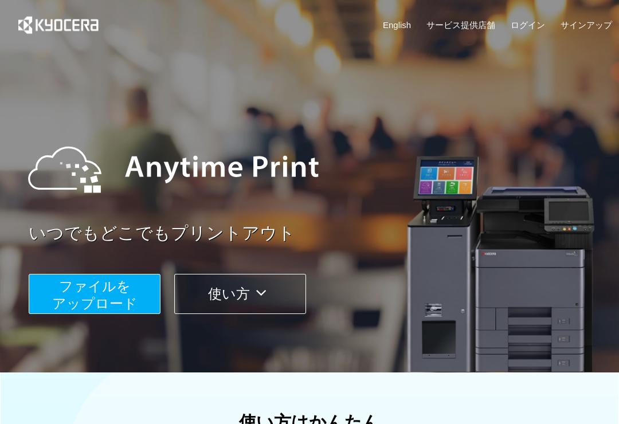
click at [111, 298] on span "ファイルを ​​アップロード" at bounding box center [94, 295] width 85 height 33
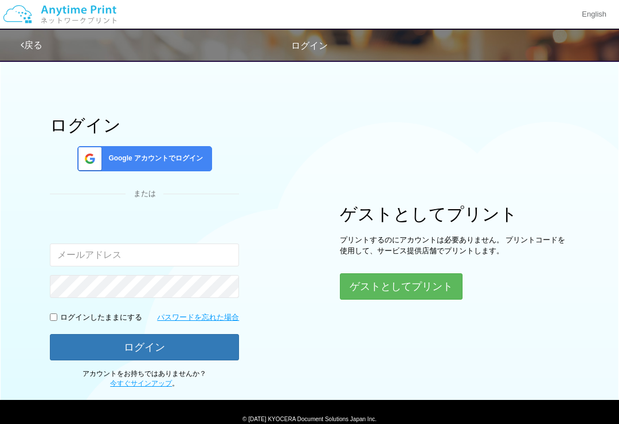
click at [406, 289] on button "ゲストとしてプリント" at bounding box center [401, 287] width 123 height 26
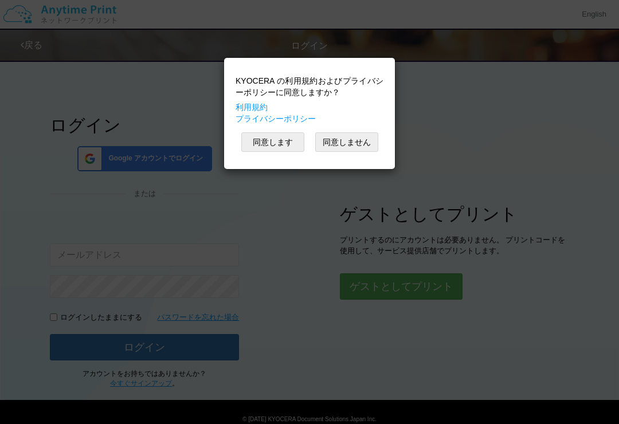
click at [279, 143] on button "同意します" at bounding box center [272, 141] width 63 height 19
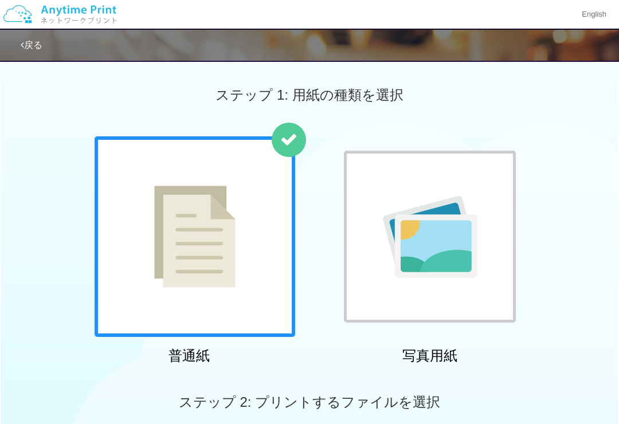
click at [242, 265] on div at bounding box center [195, 236] width 201 height 201
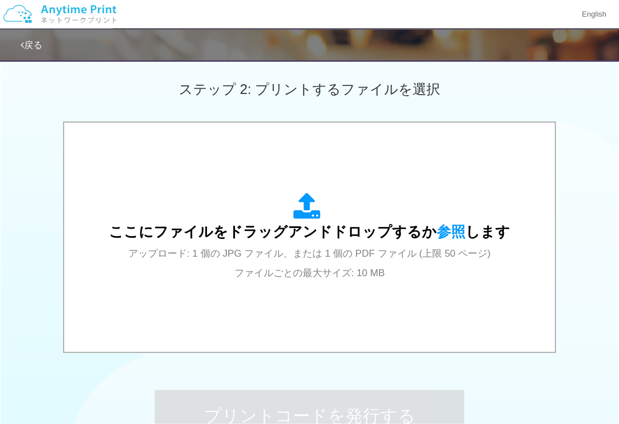
scroll to position [314, 0]
click at [454, 228] on span "参照" at bounding box center [451, 232] width 29 height 16
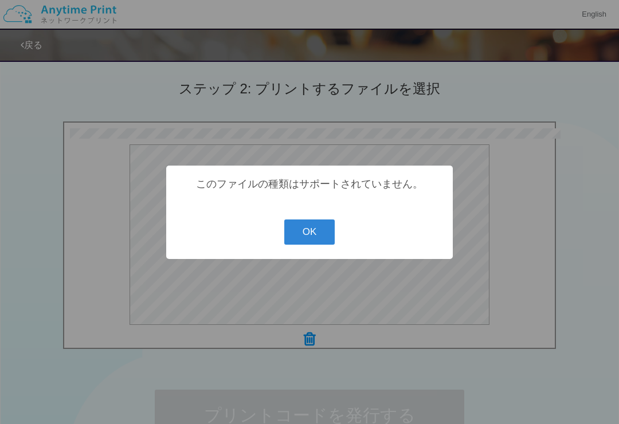
click at [322, 238] on button "OK" at bounding box center [309, 232] width 51 height 25
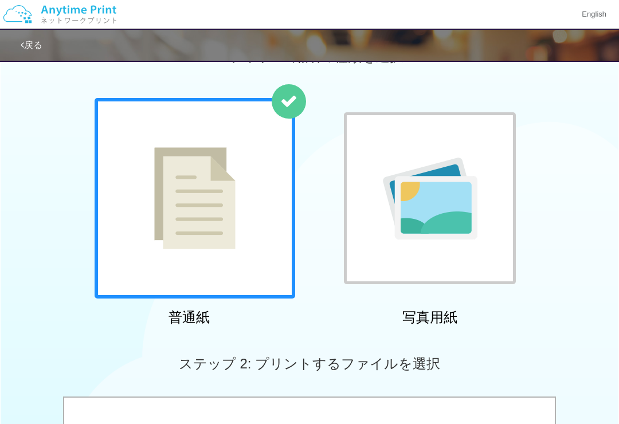
scroll to position [23, 0]
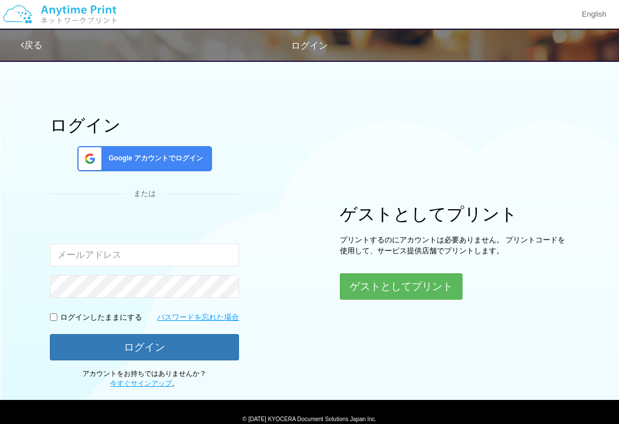
click at [422, 287] on button "ゲストとしてプリント" at bounding box center [401, 287] width 123 height 26
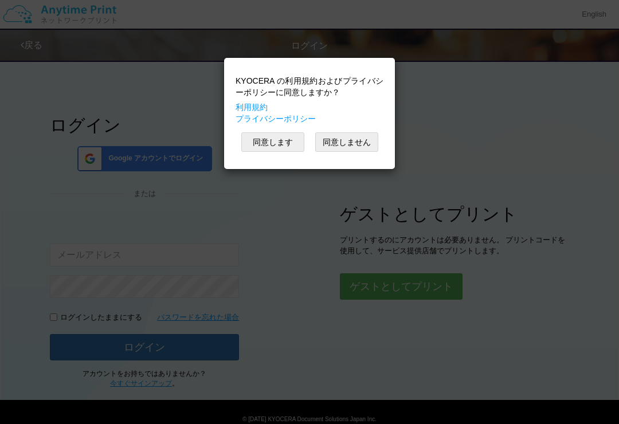
click at [276, 137] on button "同意します" at bounding box center [272, 141] width 63 height 19
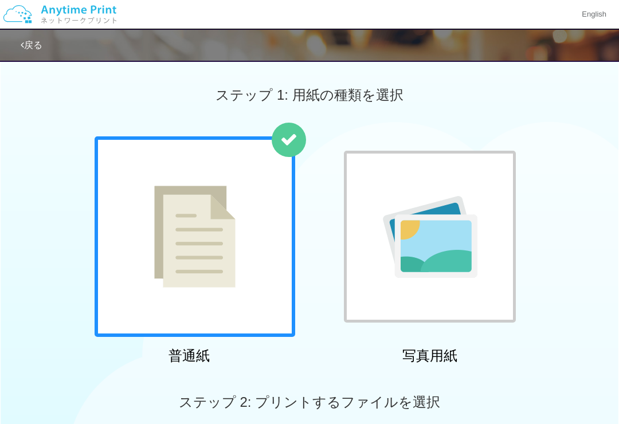
click at [234, 248] on img at bounding box center [194, 237] width 81 height 102
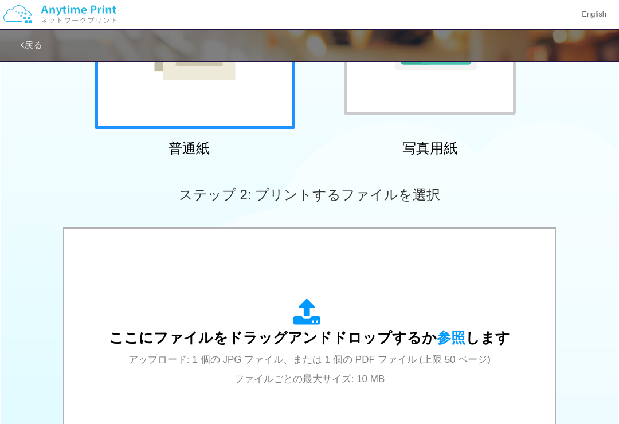
scroll to position [213, 0]
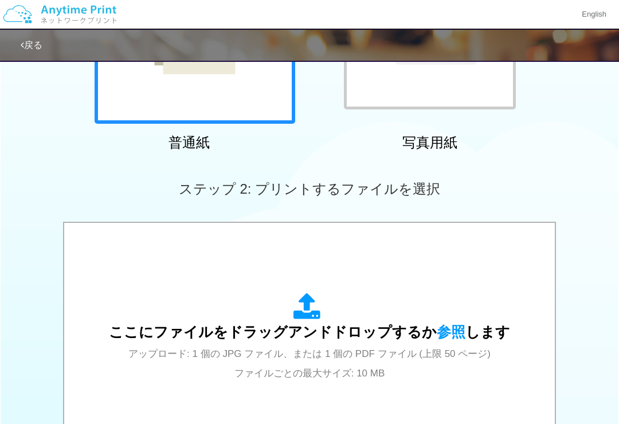
click at [447, 333] on span "参照" at bounding box center [451, 332] width 29 height 16
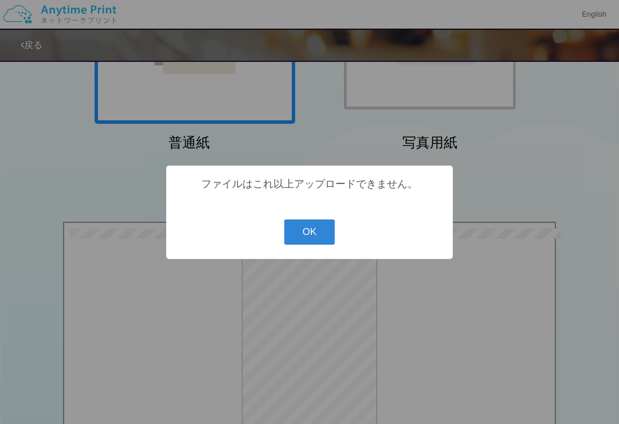
click at [312, 245] on button "OK" at bounding box center [309, 232] width 51 height 25
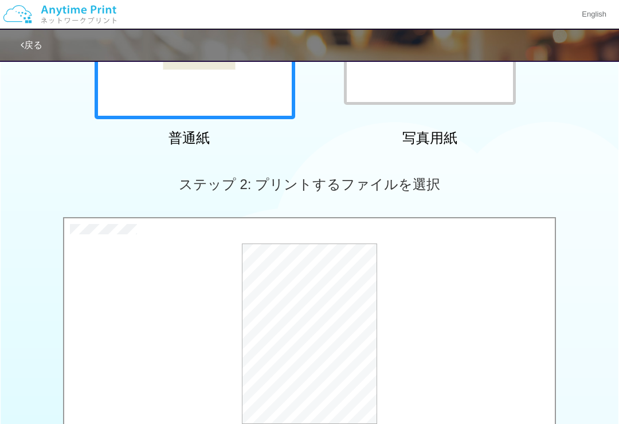
scroll to position [217, 0]
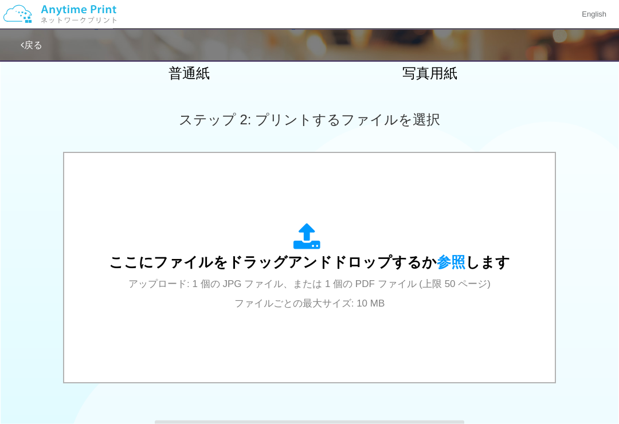
scroll to position [283, 0]
click at [448, 264] on span "参照" at bounding box center [451, 262] width 29 height 16
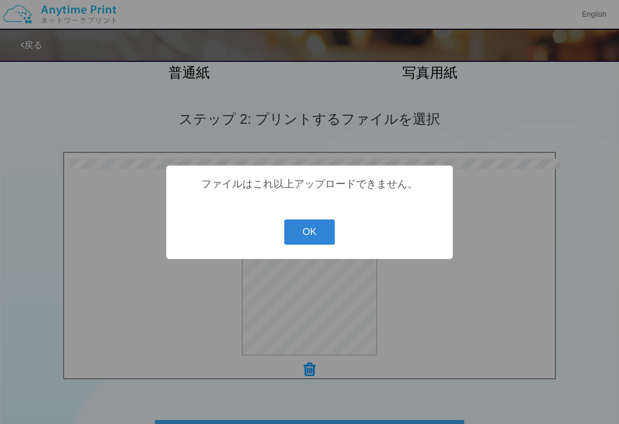
click at [306, 241] on button "OK" at bounding box center [309, 232] width 51 height 25
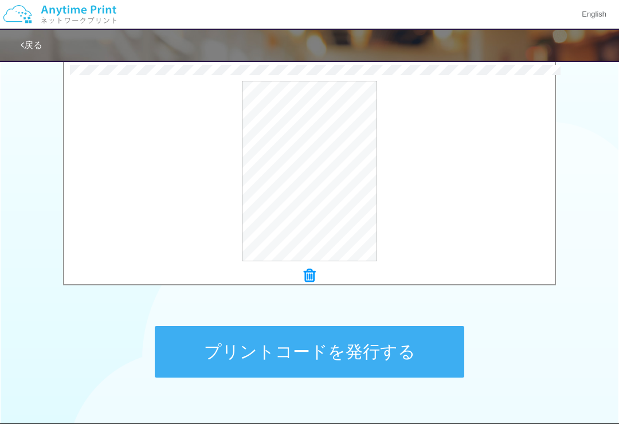
scroll to position [376, 0]
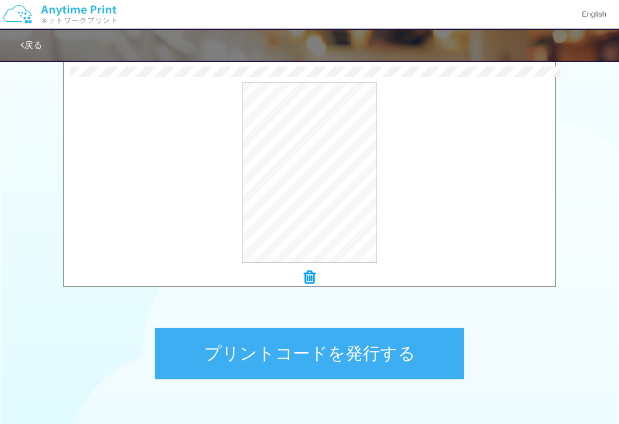
click at [308, 354] on button "プリントコードを発行する" at bounding box center [310, 354] width 310 height 52
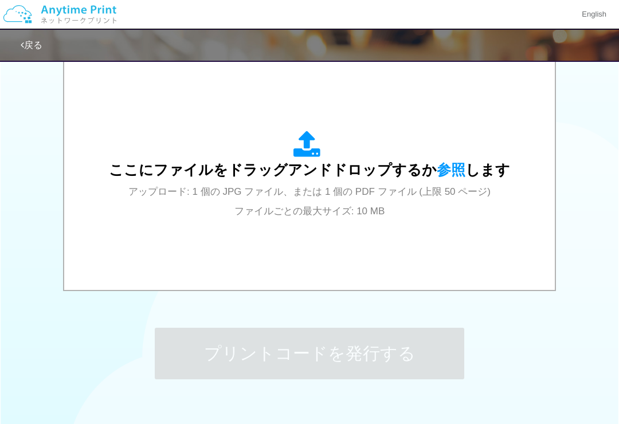
scroll to position [0, 0]
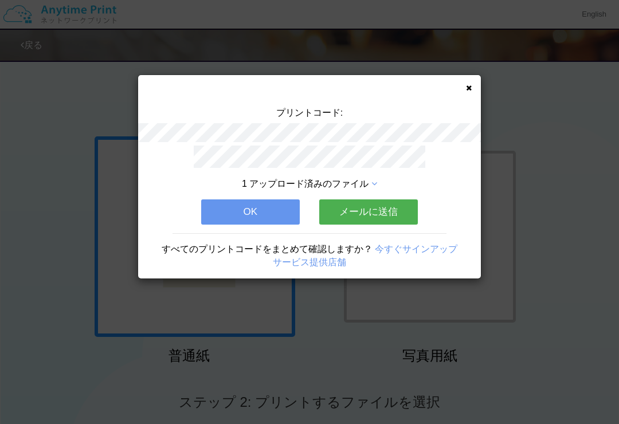
click at [375, 205] on button "メールに送信" at bounding box center [368, 212] width 99 height 25
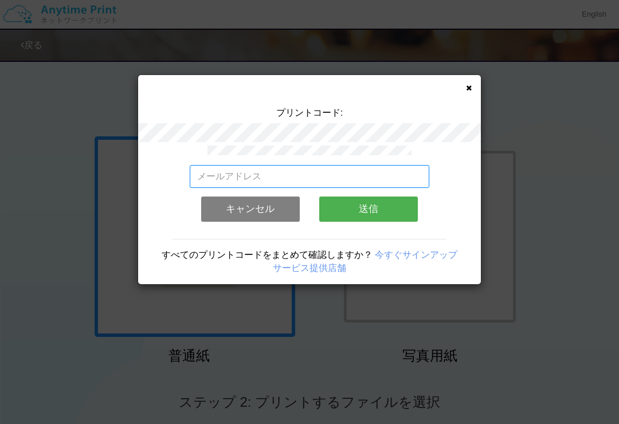
click at [255, 173] on input "email" at bounding box center [310, 176] width 240 height 23
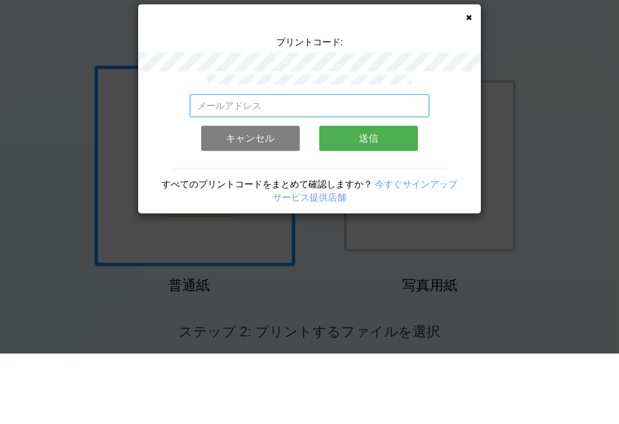
type input "[EMAIL_ADDRESS][DOMAIN_NAME]"
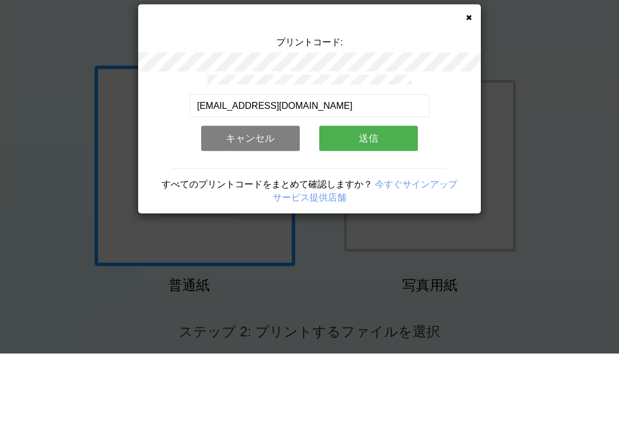
scroll to position [71, 0]
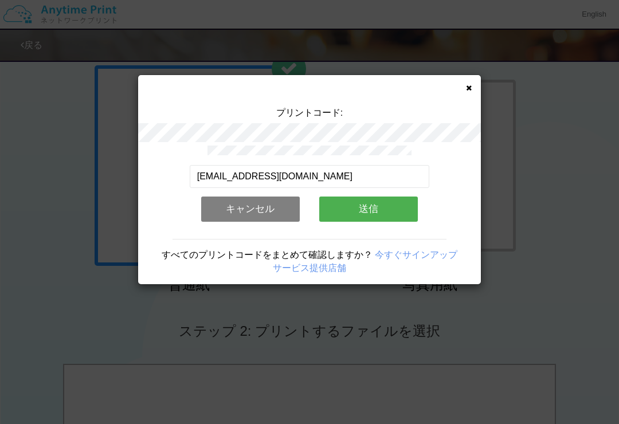
click at [376, 209] on button "送信" at bounding box center [368, 209] width 99 height 25
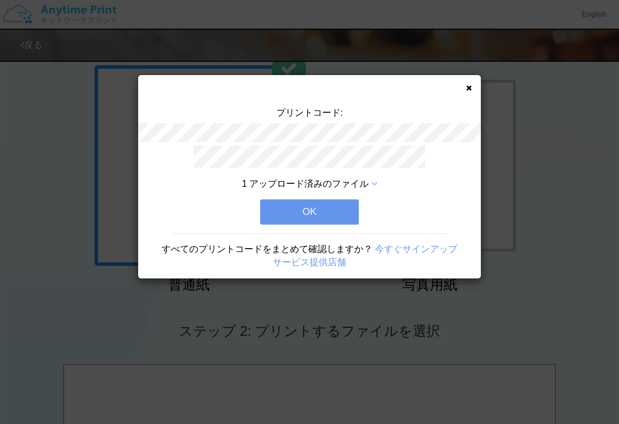
click at [317, 211] on button "OK" at bounding box center [309, 212] width 99 height 25
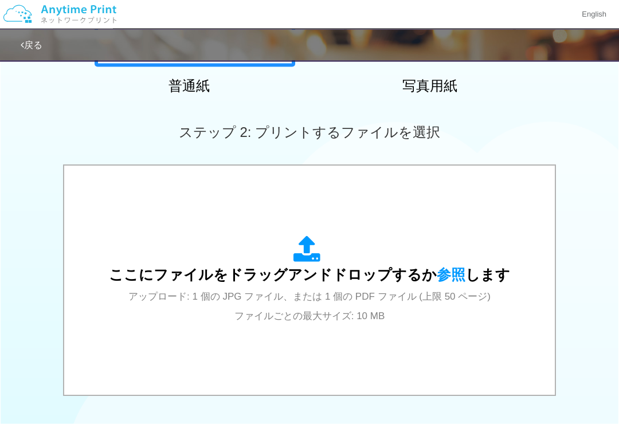
scroll to position [283, 0]
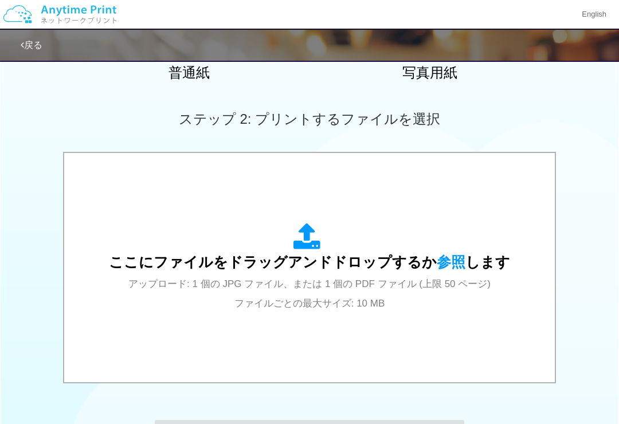
click at [450, 259] on span "参照" at bounding box center [451, 262] width 29 height 16
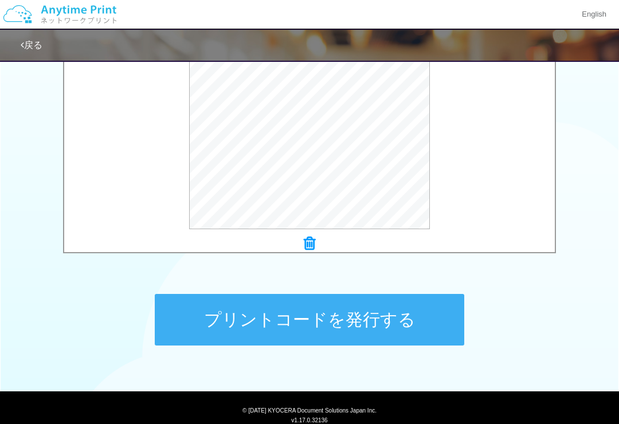
scroll to position [430, 0]
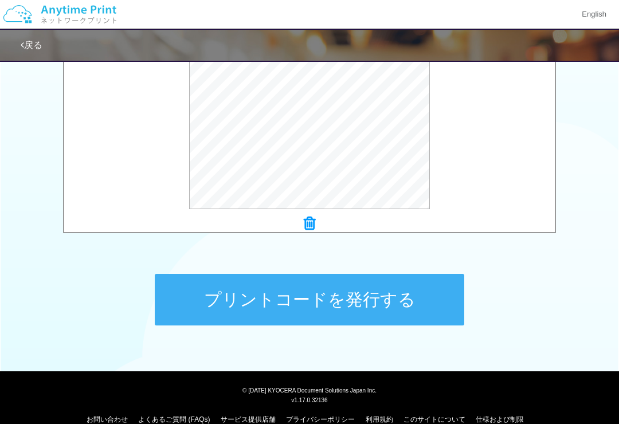
click at [372, 299] on button "プリントコードを発行する" at bounding box center [310, 300] width 310 height 52
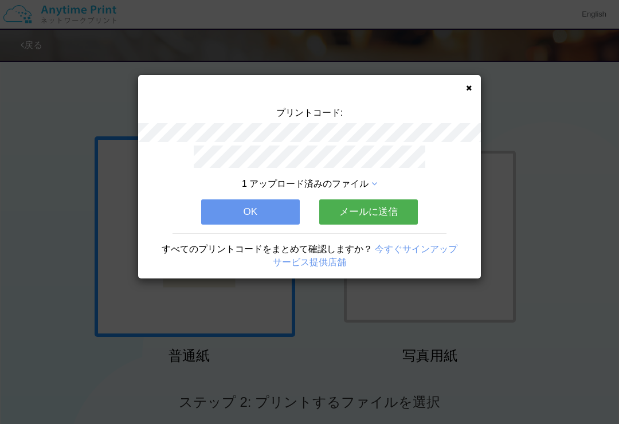
click at [370, 204] on button "メールに送信" at bounding box center [368, 212] width 99 height 25
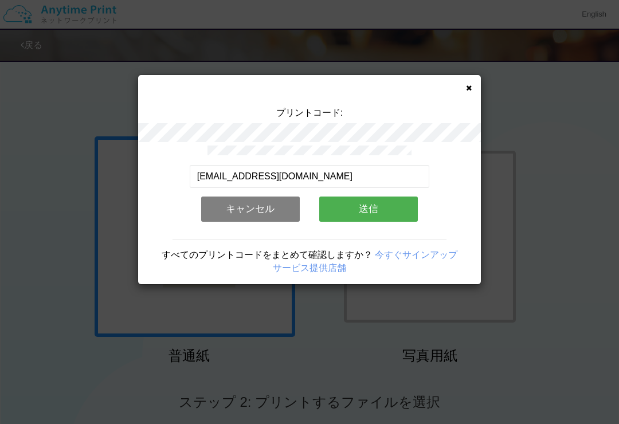
click at [375, 206] on button "送信" at bounding box center [368, 209] width 99 height 25
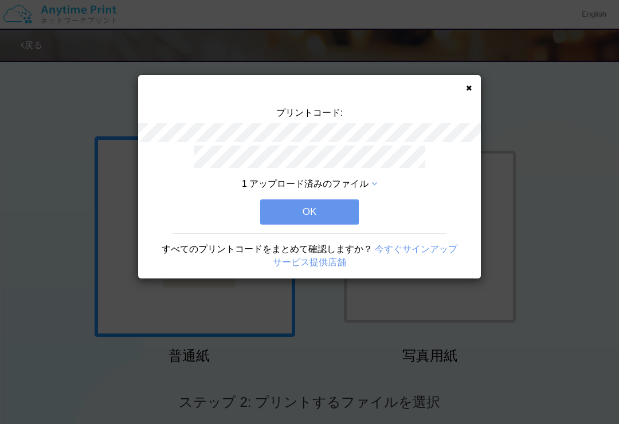
click at [321, 212] on button "OK" at bounding box center [309, 212] width 99 height 25
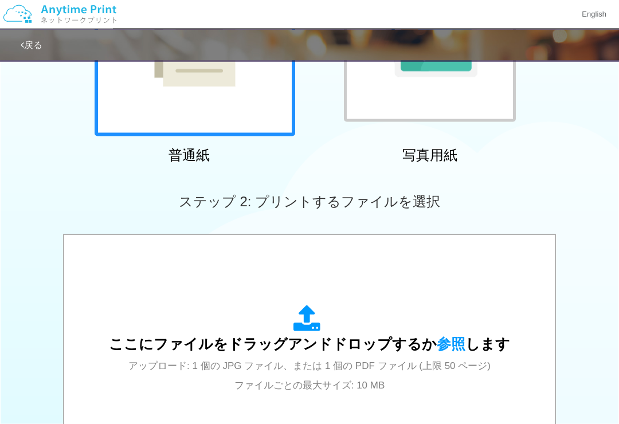
scroll to position [201, 0]
click at [447, 345] on span "参照" at bounding box center [451, 344] width 29 height 16
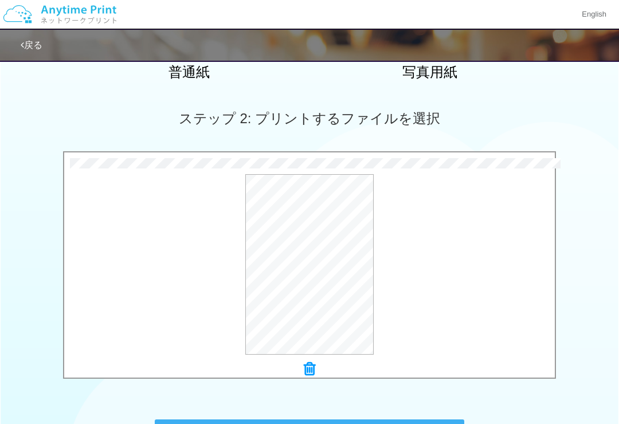
scroll to position [283, 0]
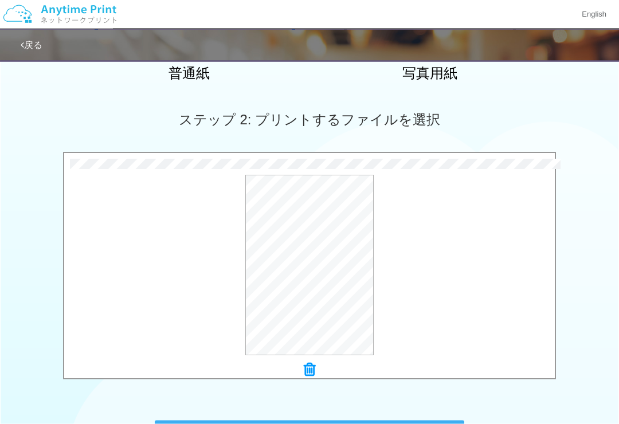
click at [409, 248] on div "プレビュー" at bounding box center [309, 265] width 491 height 181
click at [392, 254] on div "プレビュー" at bounding box center [309, 265] width 491 height 181
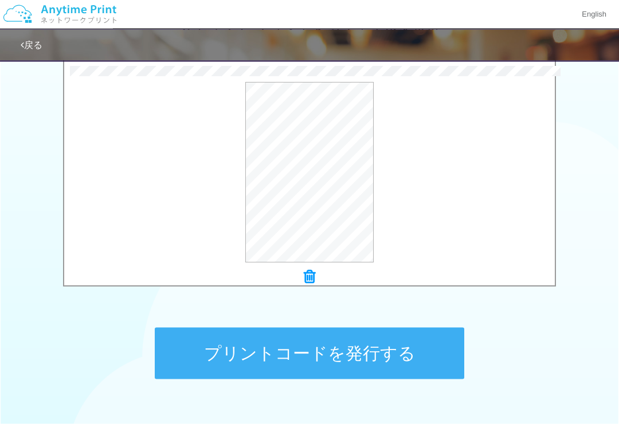
scroll to position [376, 0]
click at [0, 0] on button "プレビュー" at bounding box center [0, 0] width 0 height 0
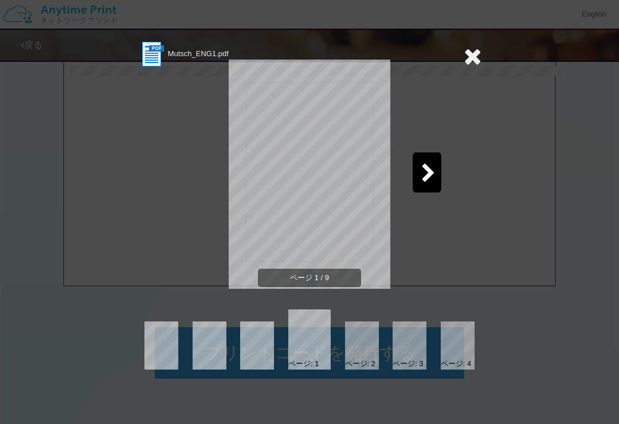
click at [477, 53] on icon at bounding box center [473, 56] width 18 height 23
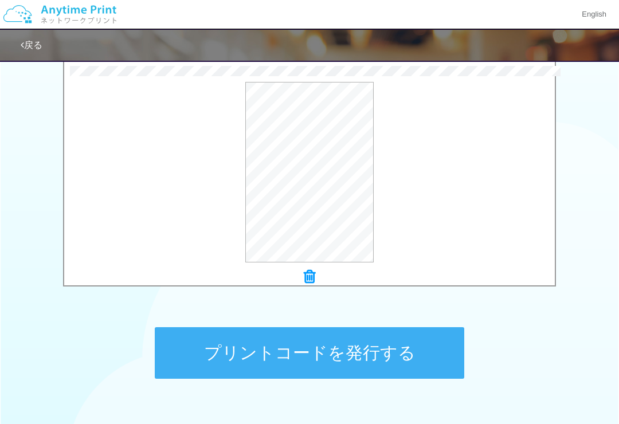
click at [315, 356] on button "プリントコードを発行する" at bounding box center [310, 353] width 310 height 52
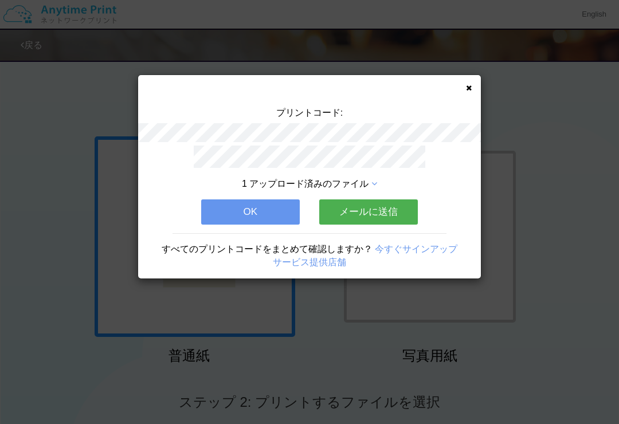
click at [375, 208] on button "メールに送信" at bounding box center [368, 212] width 99 height 25
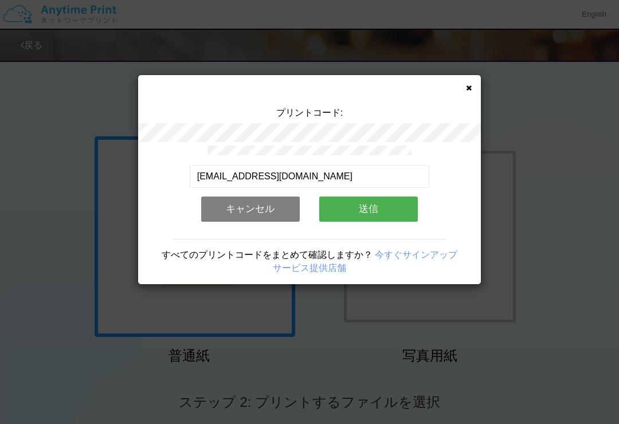
click at [383, 210] on button "送信" at bounding box center [368, 209] width 99 height 25
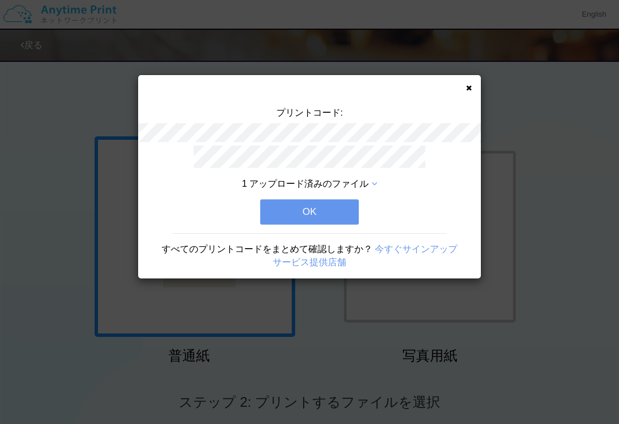
click at [325, 204] on button "OK" at bounding box center [309, 212] width 99 height 25
